Goal: Book appointment/travel/reservation

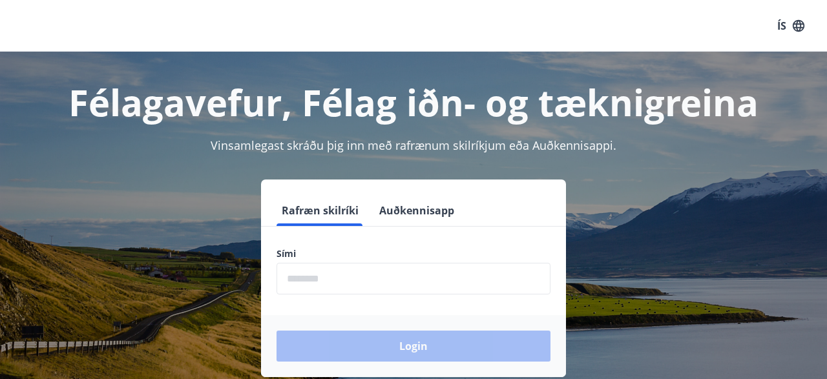
click at [371, 269] on input "phone" at bounding box center [413, 279] width 274 height 32
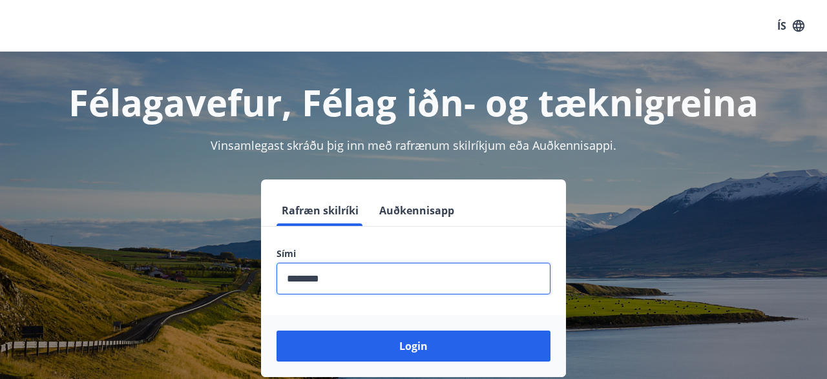
type input "********"
click at [276, 331] on button "Login" at bounding box center [413, 346] width 274 height 31
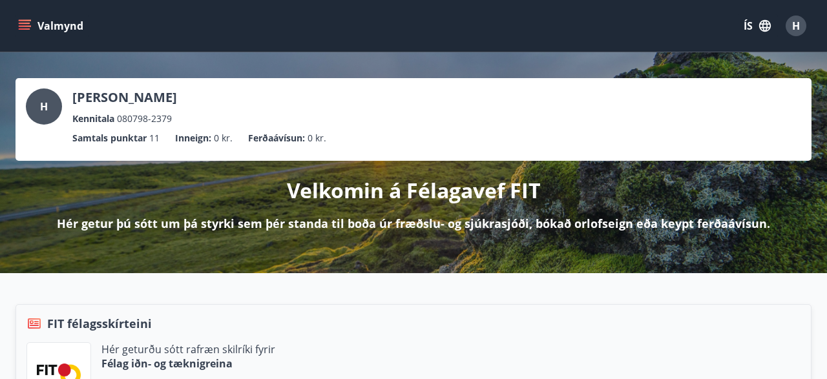
click at [22, 23] on icon "menu" at bounding box center [25, 23] width 12 height 1
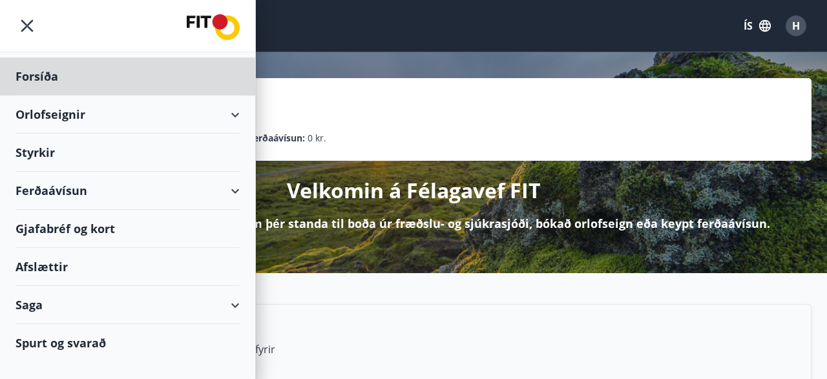
click at [50, 152] on div "Styrkir" at bounding box center [128, 153] width 224 height 38
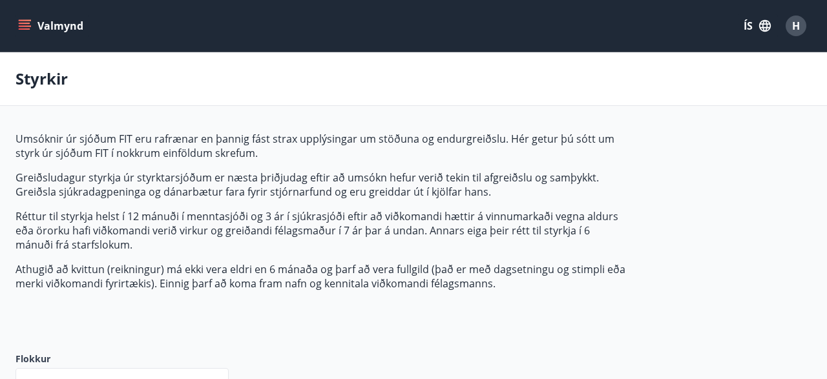
type input "***"
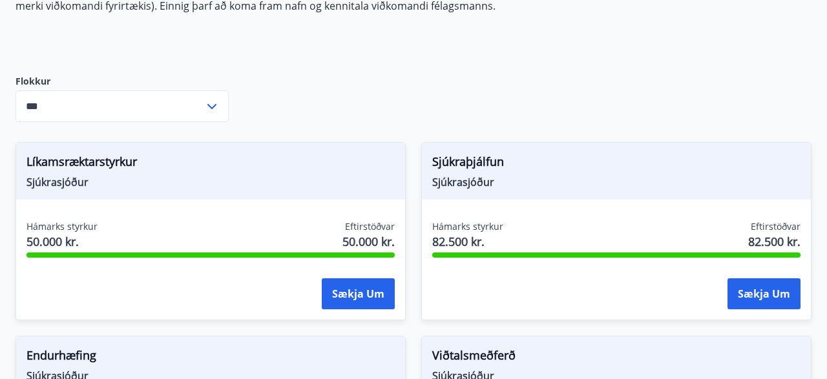
scroll to position [278, 0]
click at [351, 231] on span "Eftirstöðvar" at bounding box center [370, 226] width 50 height 13
click at [240, 229] on div "Hámarks styrkur 50.000 kr. Eftirstöðvar 50.000 kr." at bounding box center [210, 236] width 368 height 32
click at [360, 295] on button "Sækja um" at bounding box center [358, 293] width 73 height 31
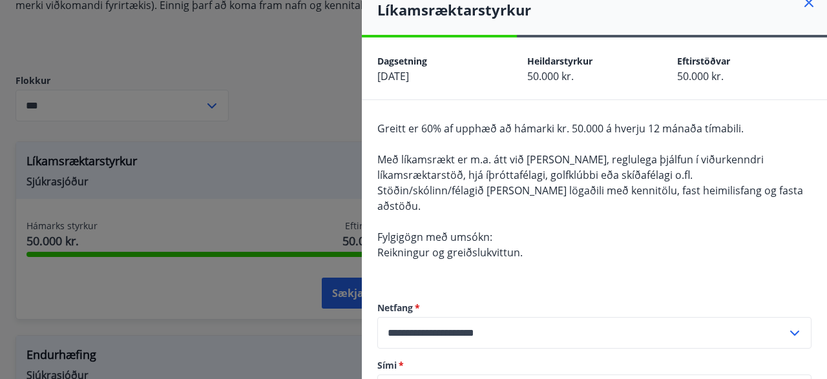
scroll to position [0, 0]
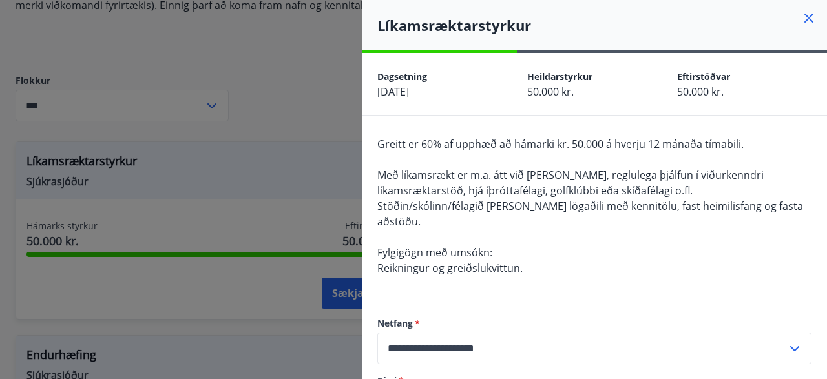
click at [280, 154] on div at bounding box center [413, 189] width 827 height 379
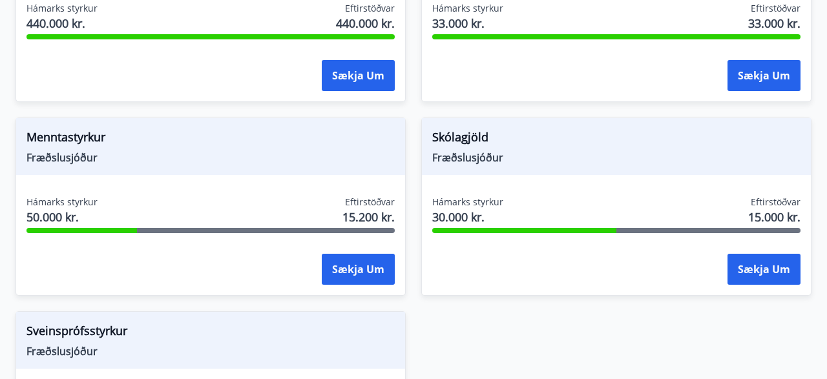
scroll to position [1464, 0]
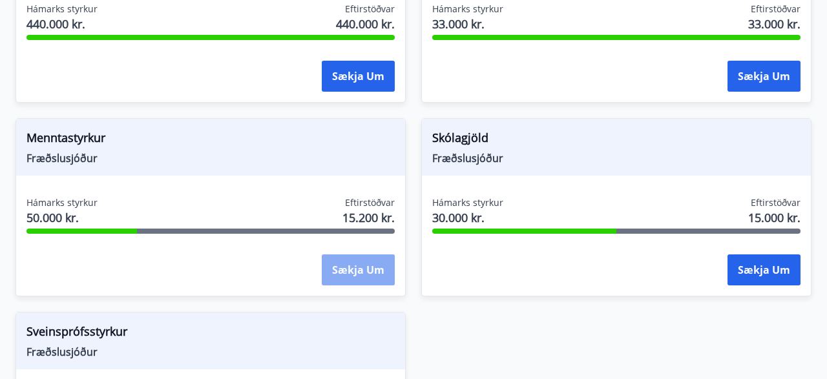
click at [374, 269] on button "Sækja um" at bounding box center [358, 269] width 73 height 31
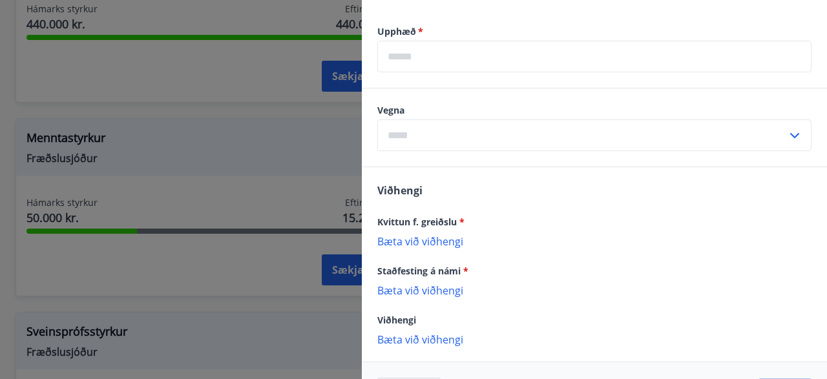
scroll to position [546, 0]
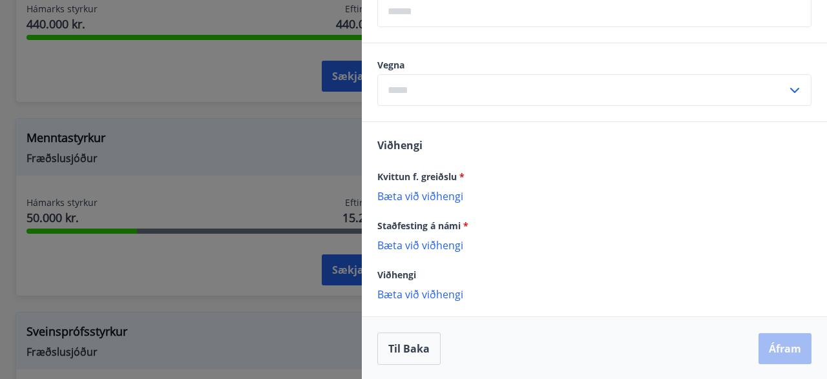
click at [240, 147] on div at bounding box center [413, 189] width 827 height 379
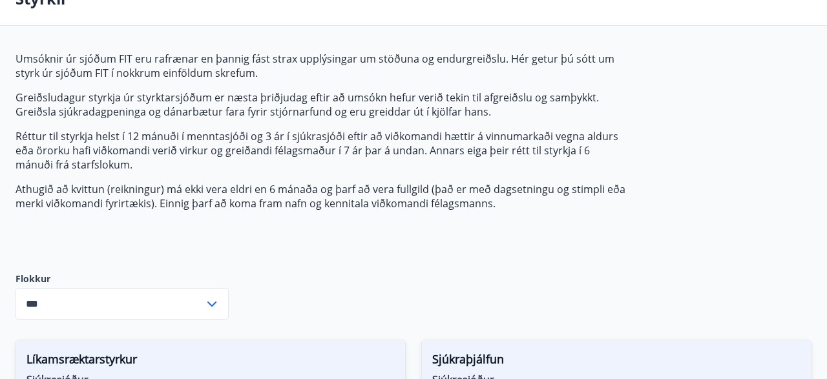
scroll to position [0, 0]
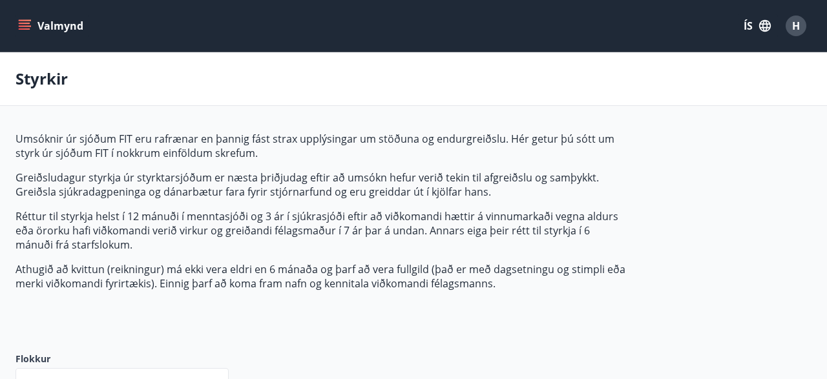
click at [795, 25] on span "H" at bounding box center [796, 26] width 8 height 14
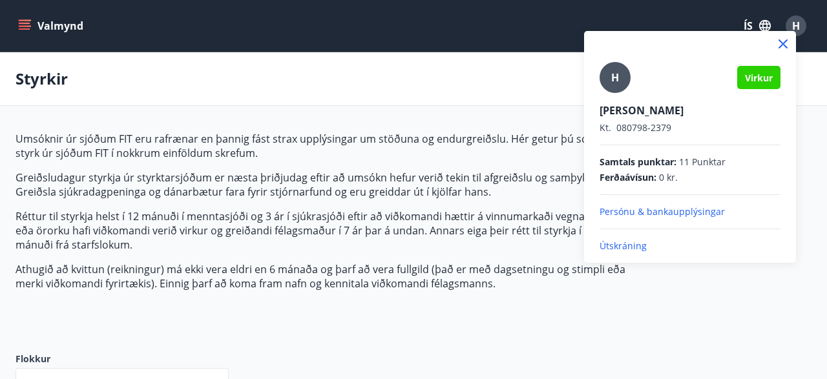
click at [795, 25] on div at bounding box center [413, 189] width 827 height 379
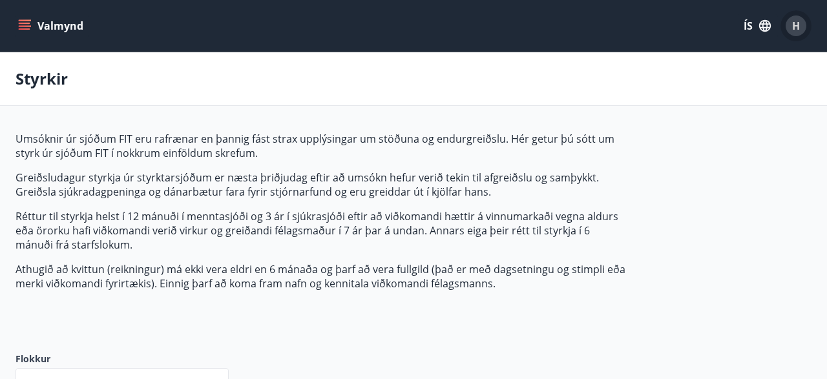
click at [795, 25] on span "H" at bounding box center [796, 26] width 8 height 14
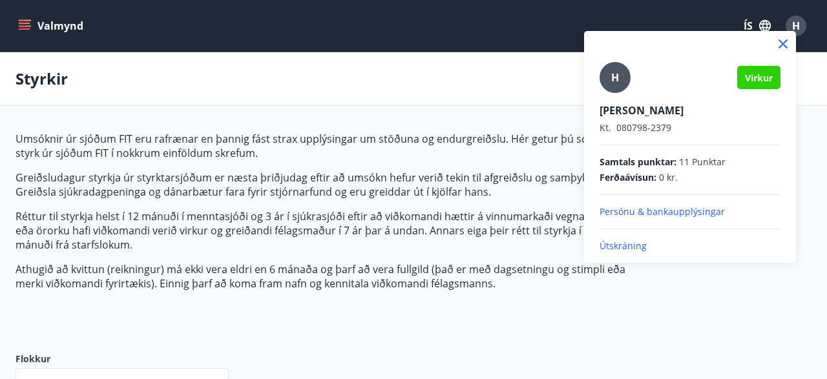
click at [795, 25] on div at bounding box center [413, 189] width 827 height 379
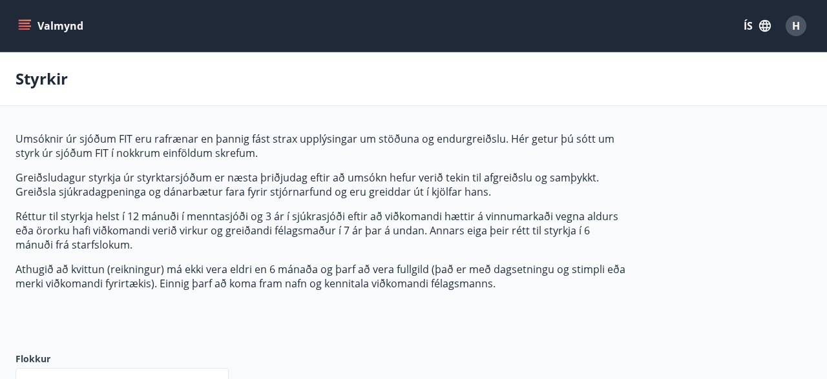
click at [26, 26] on icon "menu" at bounding box center [26, 25] width 14 height 1
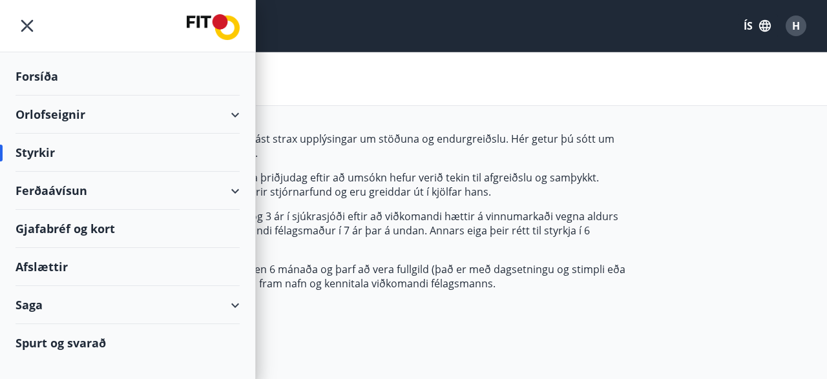
click at [70, 118] on div "Orlofseignir" at bounding box center [128, 115] width 224 height 38
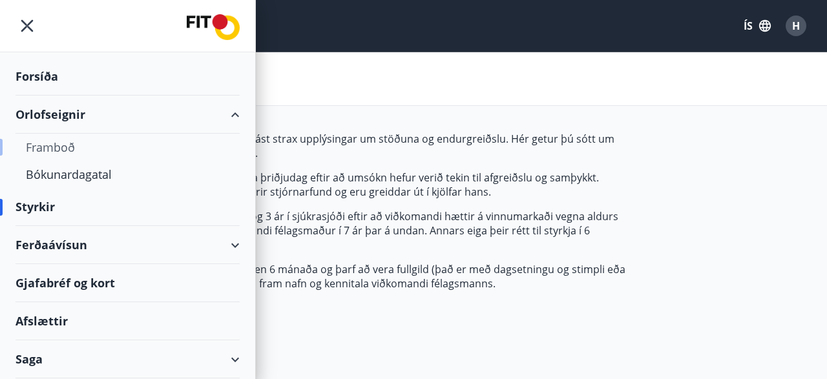
click at [61, 149] on div "Framboð" at bounding box center [127, 147] width 203 height 27
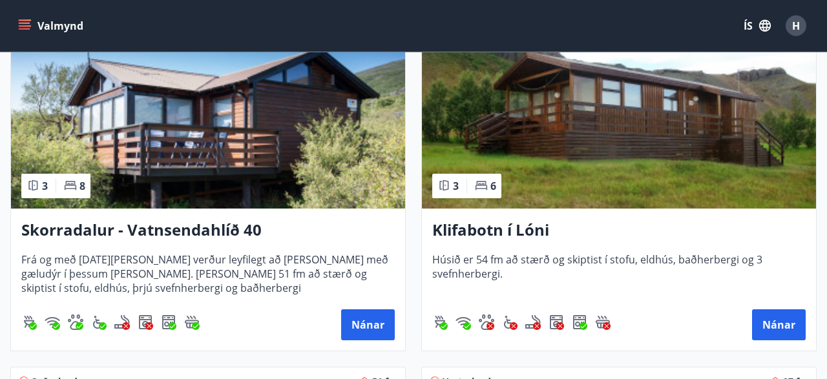
scroll to position [270, 0]
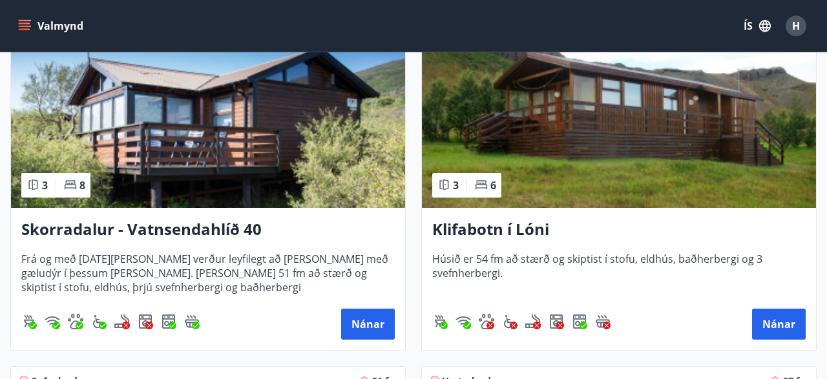
click at [236, 227] on h3 "Skorradalur - Vatnsendahlíð 40" at bounding box center [207, 229] width 373 height 23
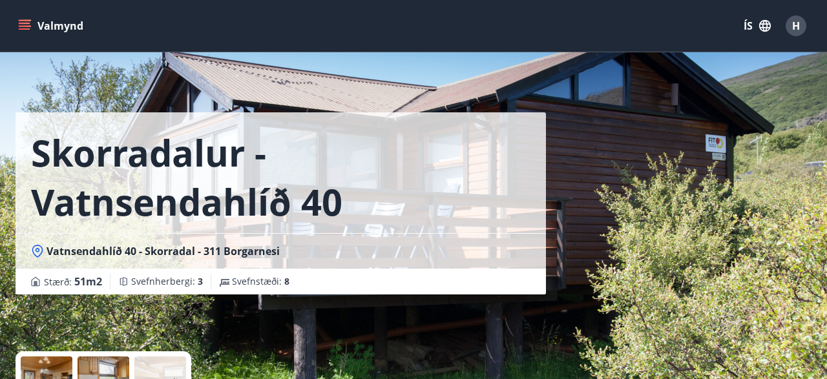
click at [616, 240] on div "Skorradalur - Vatnsendahlíð 40 Vatnsendahlíð 40 - Skorradal - 311 Borgarnesi St…" at bounding box center [414, 194] width 796 height 388
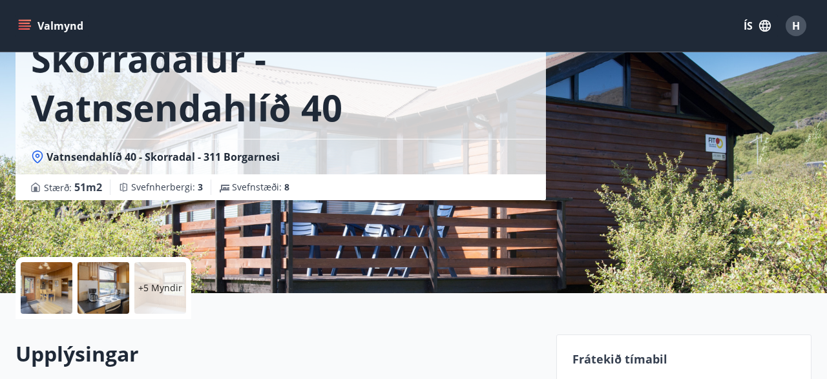
click at [166, 282] on p "+5 Myndir" at bounding box center [160, 288] width 44 height 13
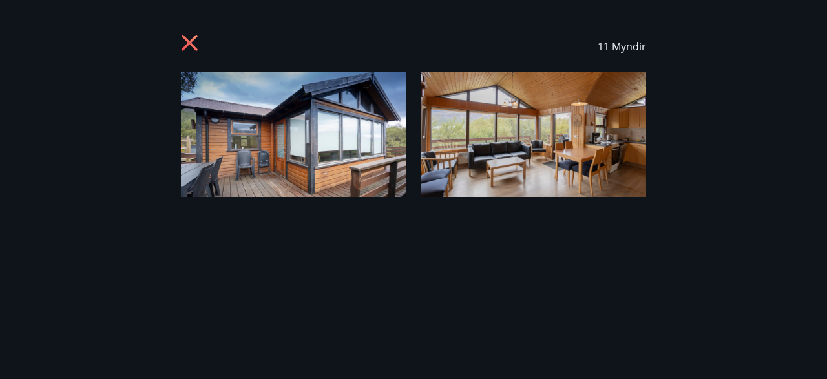
click at [595, 210] on div "11 Myndir" at bounding box center [413, 190] width 827 height 338
click at [629, 50] on span "11 Myndir" at bounding box center [621, 46] width 48 height 14
click at [190, 45] on icon at bounding box center [189, 43] width 16 height 16
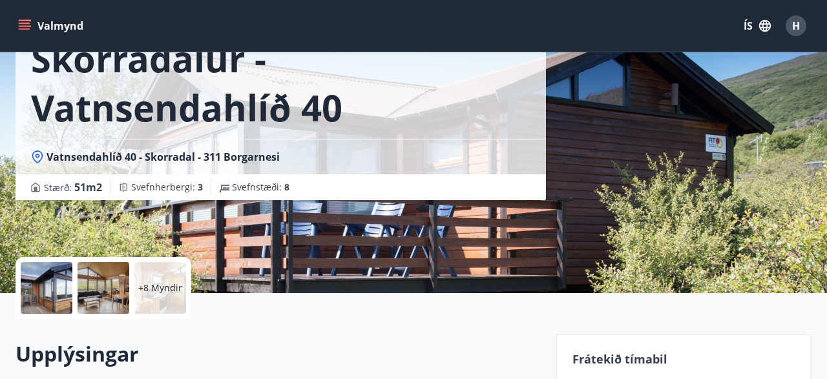
click at [140, 275] on div "+8 Myndir" at bounding box center [160, 288] width 52 height 52
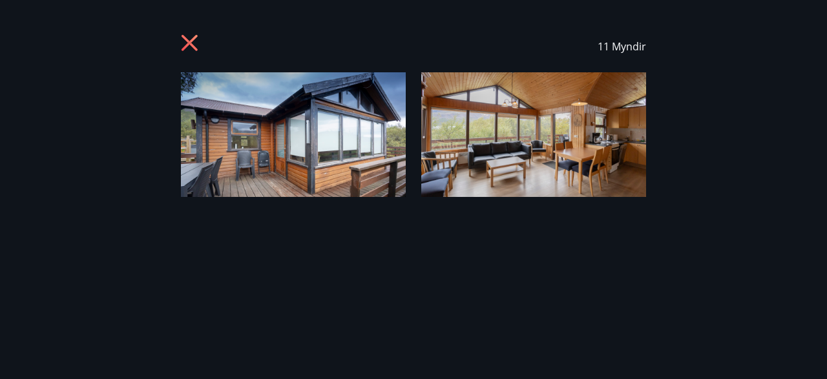
drag, startPoint x: 140, startPoint y: 275, endPoint x: 202, endPoint y: 43, distance: 240.2
click at [202, 43] on div "11 Myndir" at bounding box center [413, 190] width 827 height 338
click at [187, 43] on icon at bounding box center [191, 44] width 21 height 21
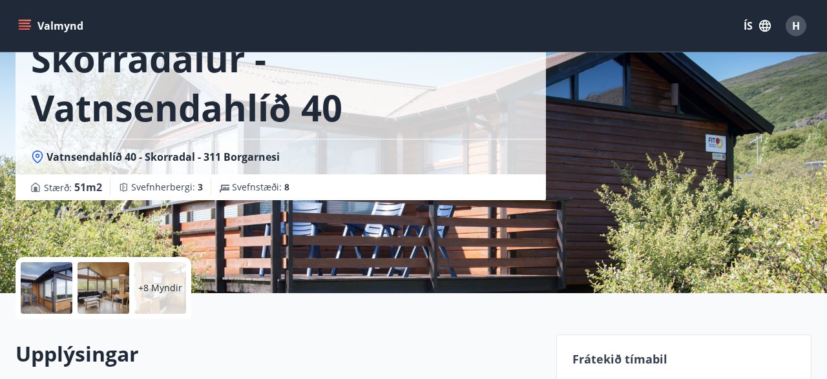
click at [189, 243] on div "Skorradalur - Vatnsendahlíð 40 Vatnsendahlíð 40 - Skorradal - 311 Borgarnesi St…" at bounding box center [281, 100] width 530 height 388
click at [75, 272] on div "+8 Myndir" at bounding box center [104, 288] width 176 height 62
click at [162, 289] on p "+8 Myndir" at bounding box center [160, 288] width 44 height 13
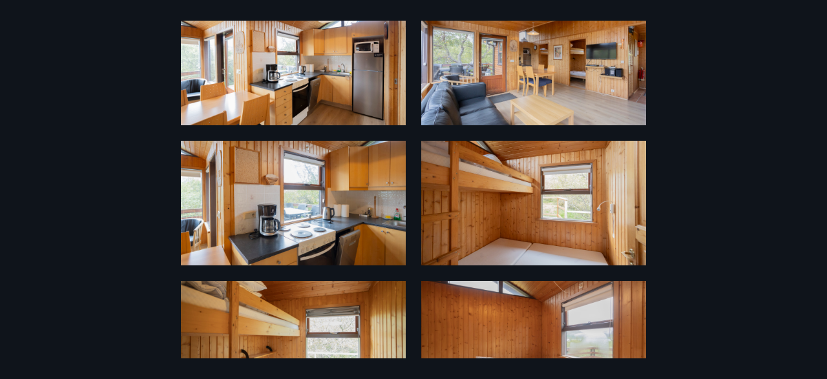
scroll to position [212, 0]
click at [688, 93] on div "11 Myndir" at bounding box center [413, 190] width 827 height 338
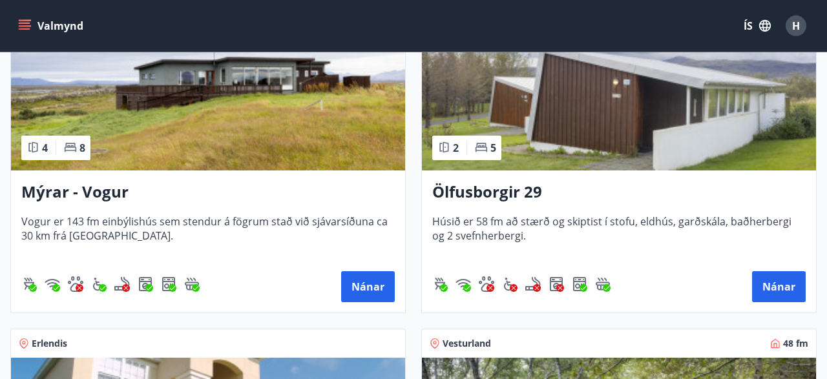
scroll to position [2404, 0]
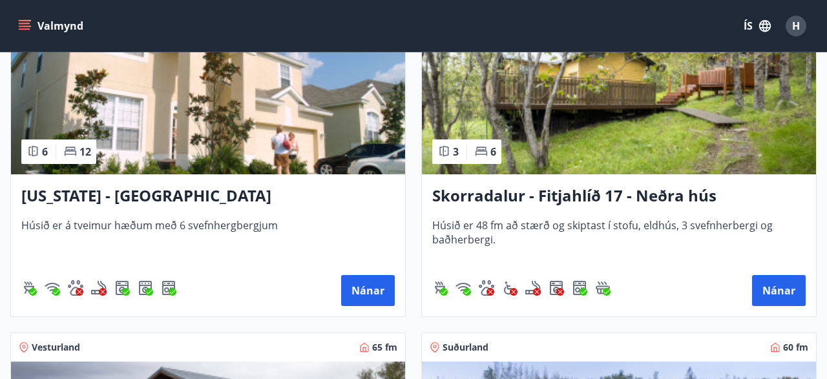
click at [276, 147] on img at bounding box center [208, 93] width 394 height 163
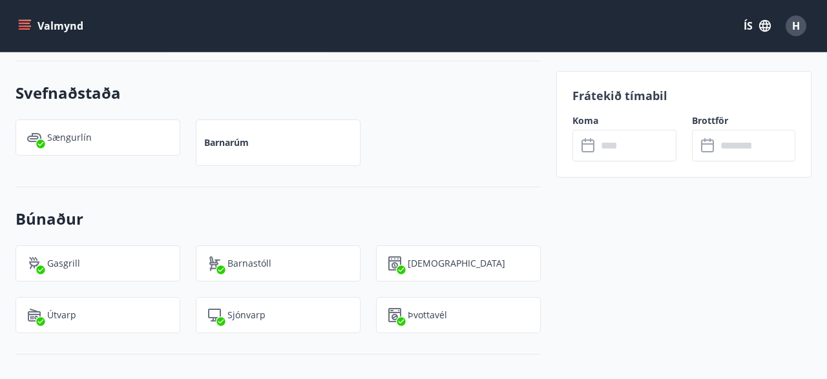
scroll to position [1148, 0]
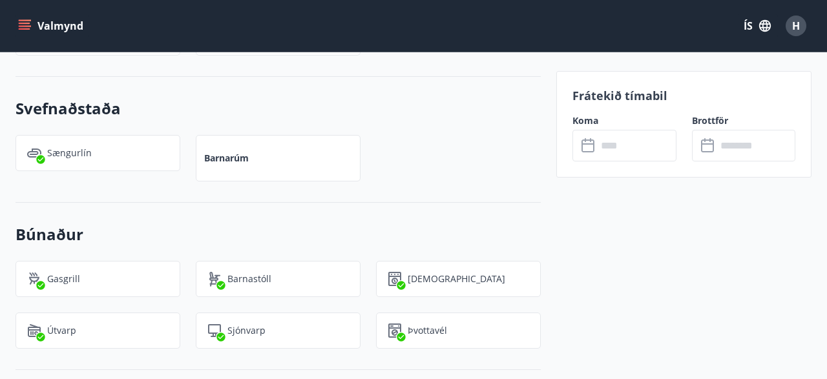
click at [612, 147] on input "text" at bounding box center [636, 146] width 79 height 32
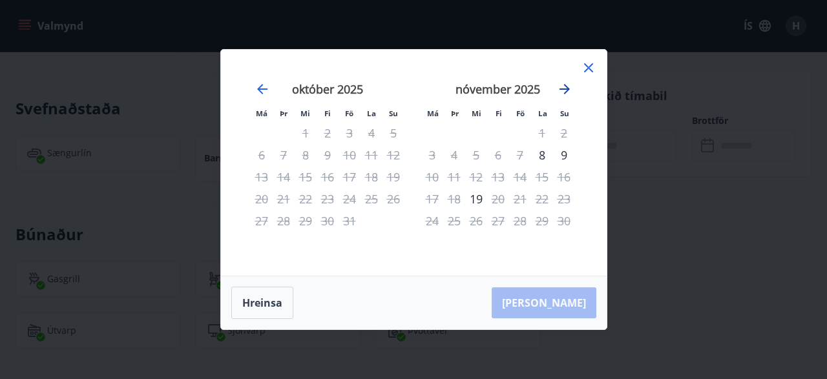
click at [565, 88] on icon "Move forward to switch to the next month." at bounding box center [565, 89] width 16 height 16
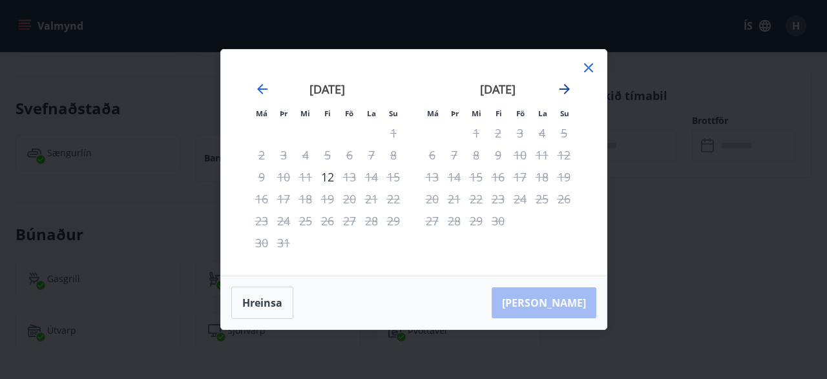
click at [565, 88] on icon "Move forward to switch to the next month." at bounding box center [565, 89] width 16 height 16
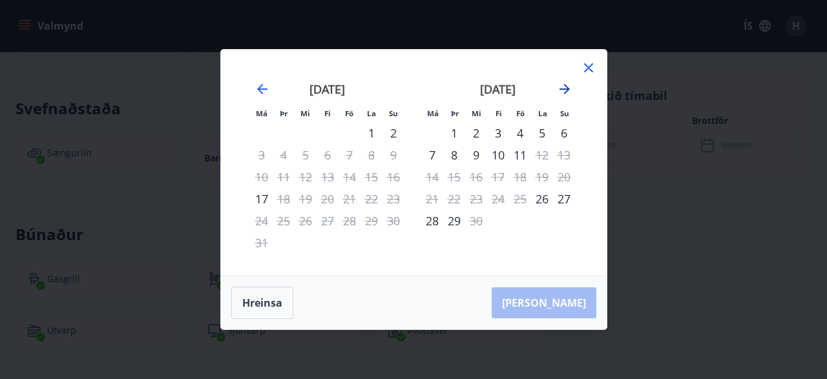
click at [565, 88] on icon "Move forward to switch to the next month." at bounding box center [565, 89] width 16 height 16
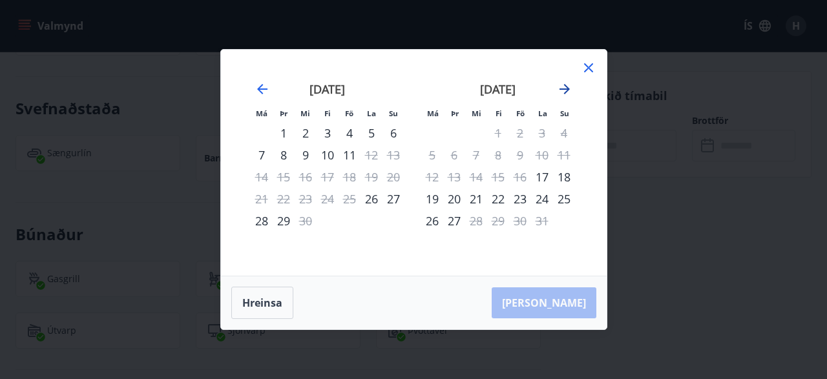
click at [565, 88] on icon "Move forward to switch to the next month." at bounding box center [565, 89] width 16 height 16
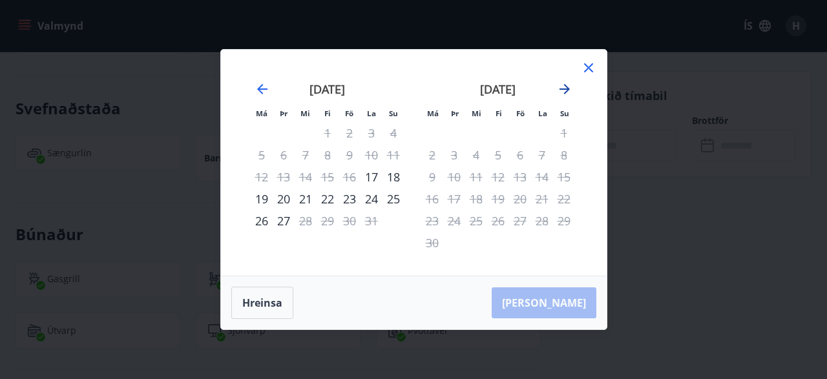
click at [565, 88] on icon "Move forward to switch to the next month." at bounding box center [565, 89] width 16 height 16
click at [267, 87] on icon "Move backward to switch to the previous month." at bounding box center [262, 89] width 16 height 16
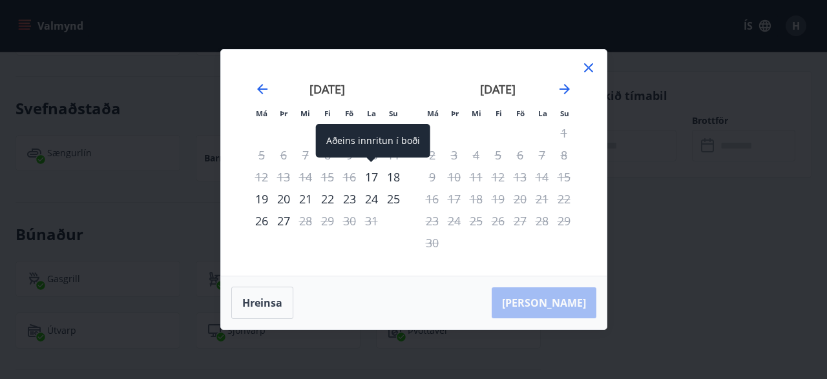
click at [369, 177] on div "17" at bounding box center [371, 177] width 22 height 22
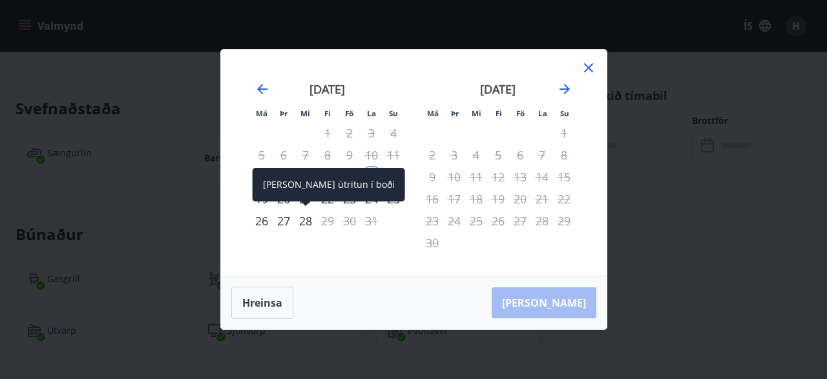
click at [303, 222] on div "28" at bounding box center [306, 221] width 22 height 22
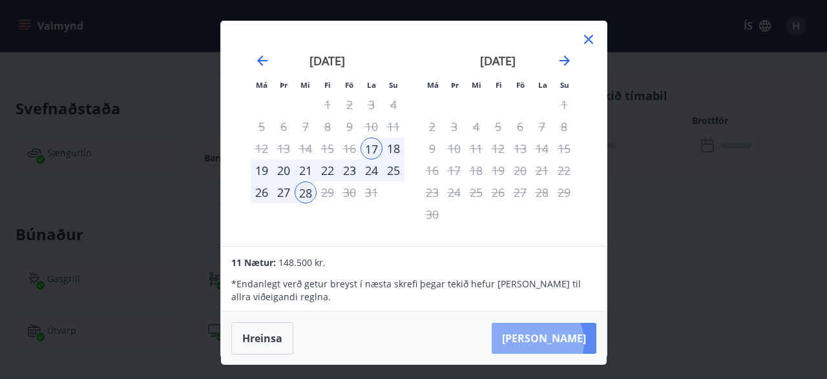
click at [576, 341] on button "Taka Frá" at bounding box center [544, 338] width 105 height 31
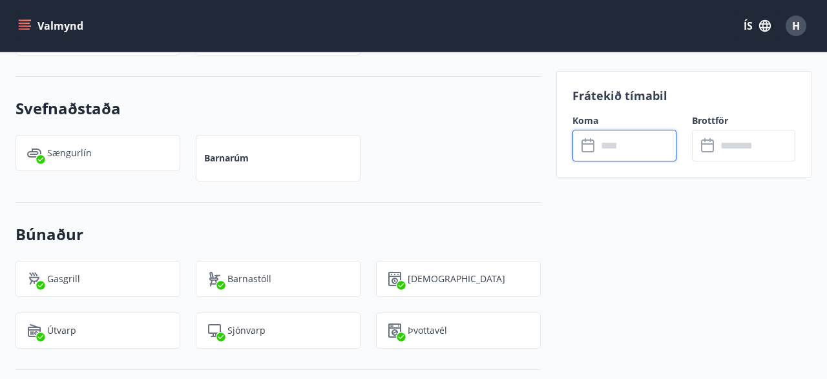
type input "******"
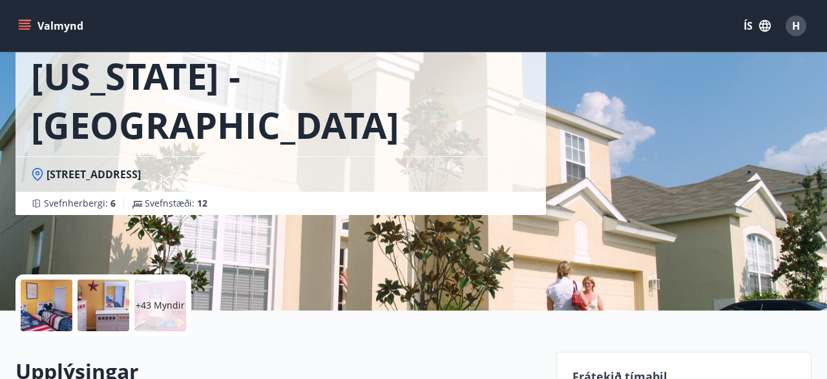
scroll to position [110, 0]
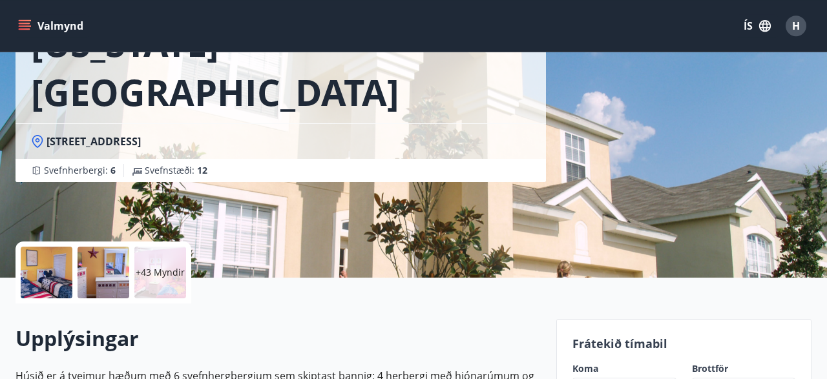
click at [166, 276] on p "+43 Myndir" at bounding box center [160, 272] width 49 height 13
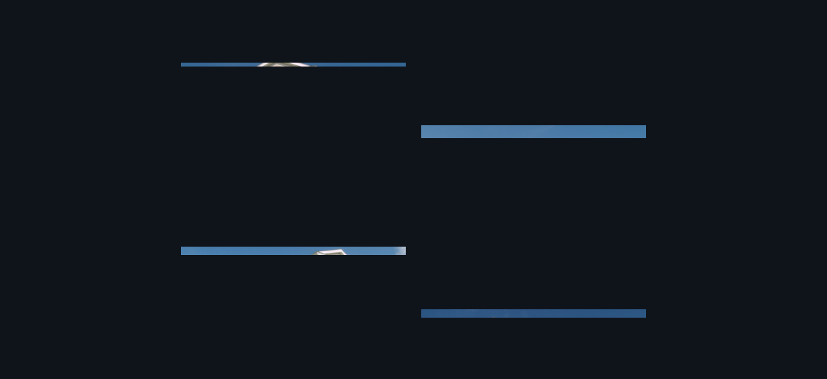
scroll to position [2867, 0]
